Goal: Browse casually

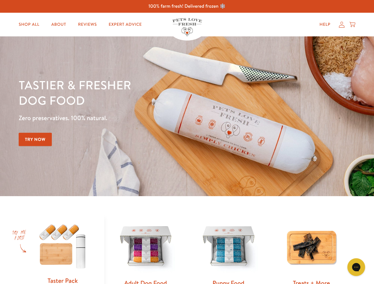
click at [187, 142] on div "Tastier & fresher dog food Zero preservatives. 100% natural. Try Now" at bounding box center [131, 116] width 224 height 78
click at [356, 267] on icon "Open gorgias live chat" at bounding box center [356, 267] width 6 height 6
